Goal: Transaction & Acquisition: Purchase product/service

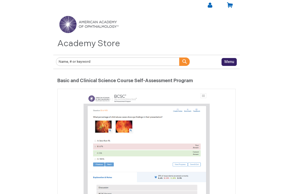
scroll to position [2, 0]
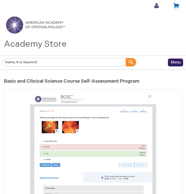
click at [155, 8] on link at bounding box center [156, 5] width 7 height 7
click at [109, 41] on div "Toggle Nav Academy Store" at bounding box center [93, 34] width 186 height 42
click at [170, 62] on span "Menu Close" at bounding box center [176, 62] width 16 height 8
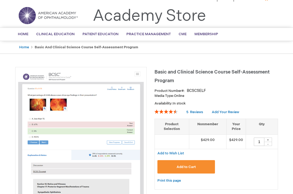
scroll to position [0, 0]
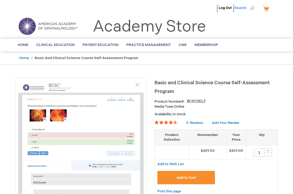
click at [186, 9] on span "Search" at bounding box center [244, 8] width 20 height 11
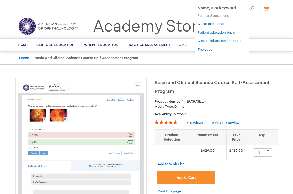
click at [186, 13] on li "Search" at bounding box center [244, 8] width 23 height 16
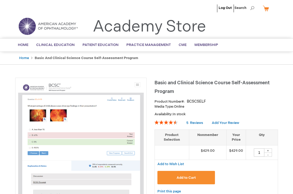
click at [265, 11] on link "My Cart" at bounding box center [267, 8] width 13 height 9
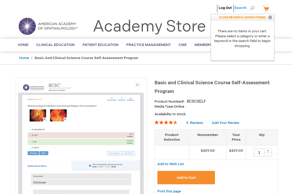
click at [252, 9] on span "Search" at bounding box center [244, 8] width 20 height 11
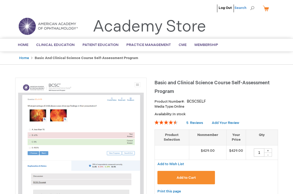
click at [252, 7] on span "Search" at bounding box center [244, 8] width 20 height 11
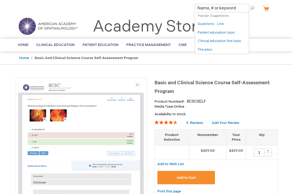
click at [252, 7] on span "Search" at bounding box center [244, 8] width 20 height 11
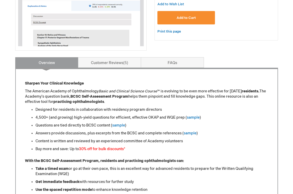
scroll to position [164, 0]
